Goal: Check status: Check status

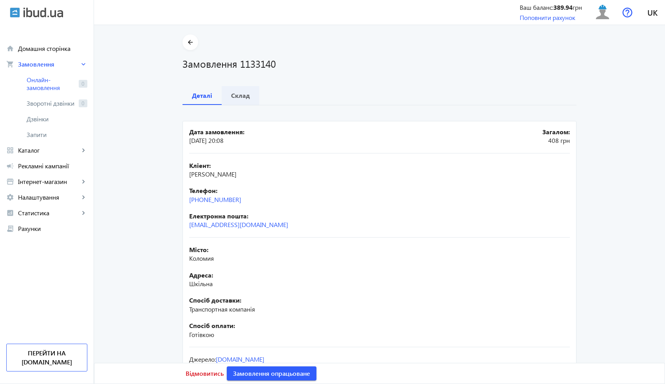
click at [244, 90] on span "Склад" at bounding box center [240, 95] width 19 height 19
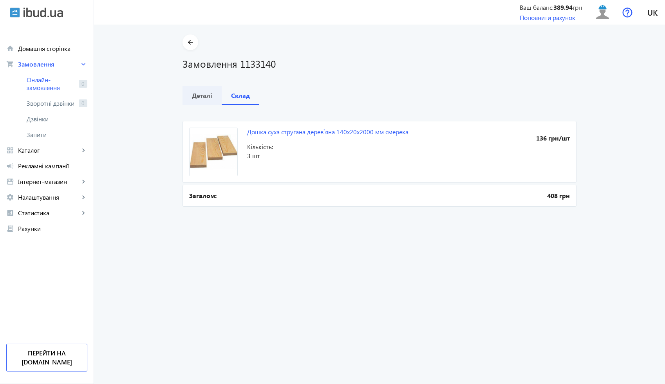
click at [210, 103] on div "Деталі" at bounding box center [201, 95] width 39 height 19
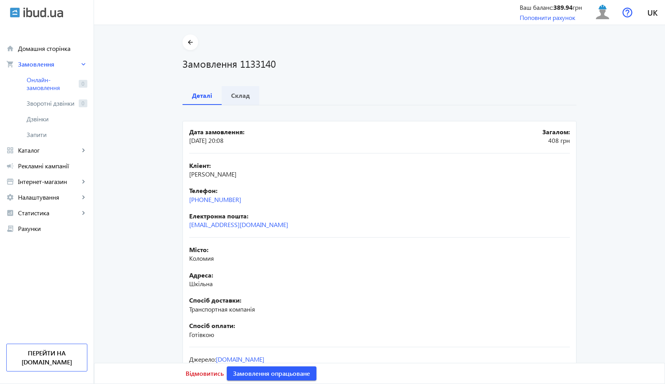
click at [238, 101] on span "Склад" at bounding box center [240, 95] width 19 height 19
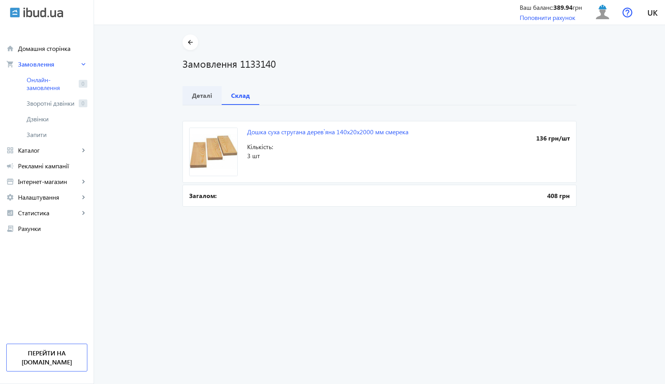
click at [205, 99] on b "Деталі" at bounding box center [202, 95] width 20 height 6
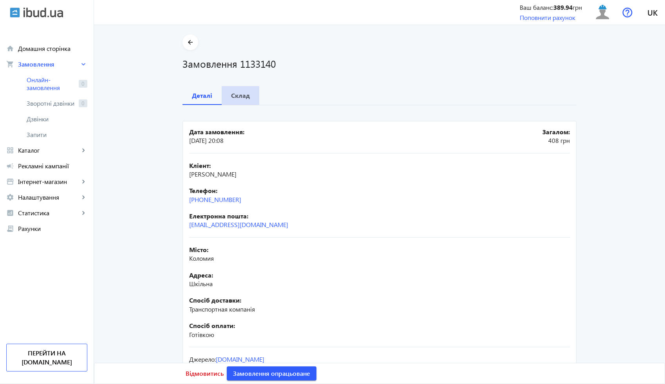
click at [231, 96] on b "Склад" at bounding box center [240, 95] width 19 height 6
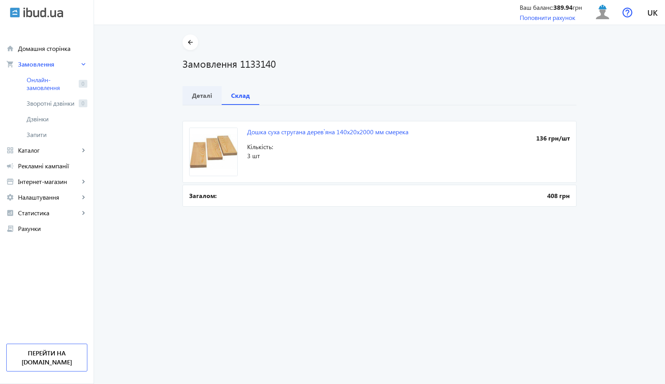
click at [207, 92] on b "Деталі" at bounding box center [202, 95] width 20 height 6
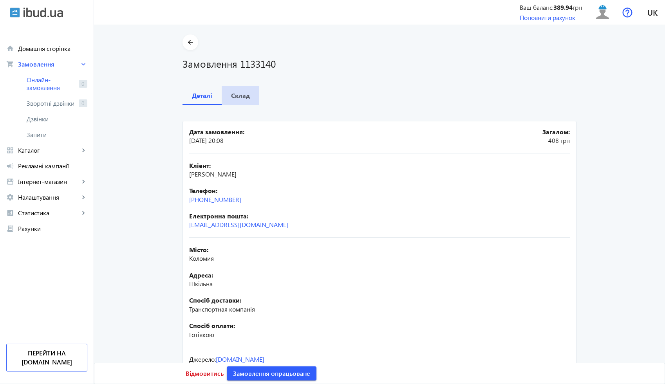
click at [238, 99] on b "Склад" at bounding box center [240, 95] width 19 height 6
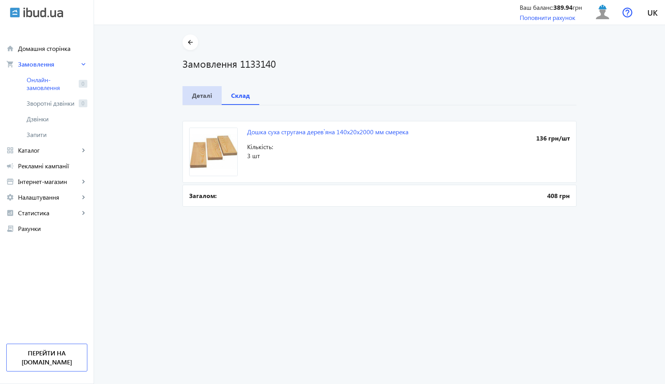
click at [209, 97] on div "Деталі" at bounding box center [201, 95] width 39 height 19
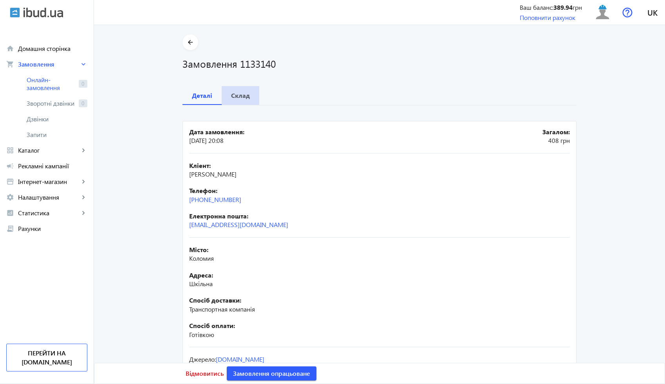
click at [236, 95] on b "Склад" at bounding box center [240, 95] width 19 height 6
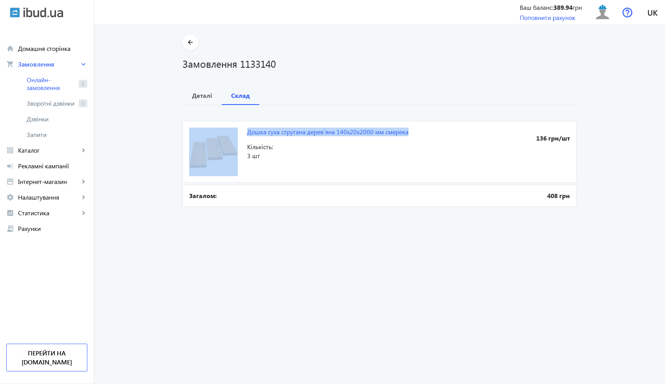
drag, startPoint x: 411, startPoint y: 134, endPoint x: 244, endPoint y: 135, distance: 167.5
click at [244, 135] on mat-card "Дошка суха стругана дерев`яна 140x20x2000 мм смерека 136 грн/шт Кількість: 3 шт" at bounding box center [379, 152] width 394 height 62
copy mat-card "Дошка суха стругана дерев`яна 140x20x2000 мм смерека"
